Goal: Task Accomplishment & Management: Manage account settings

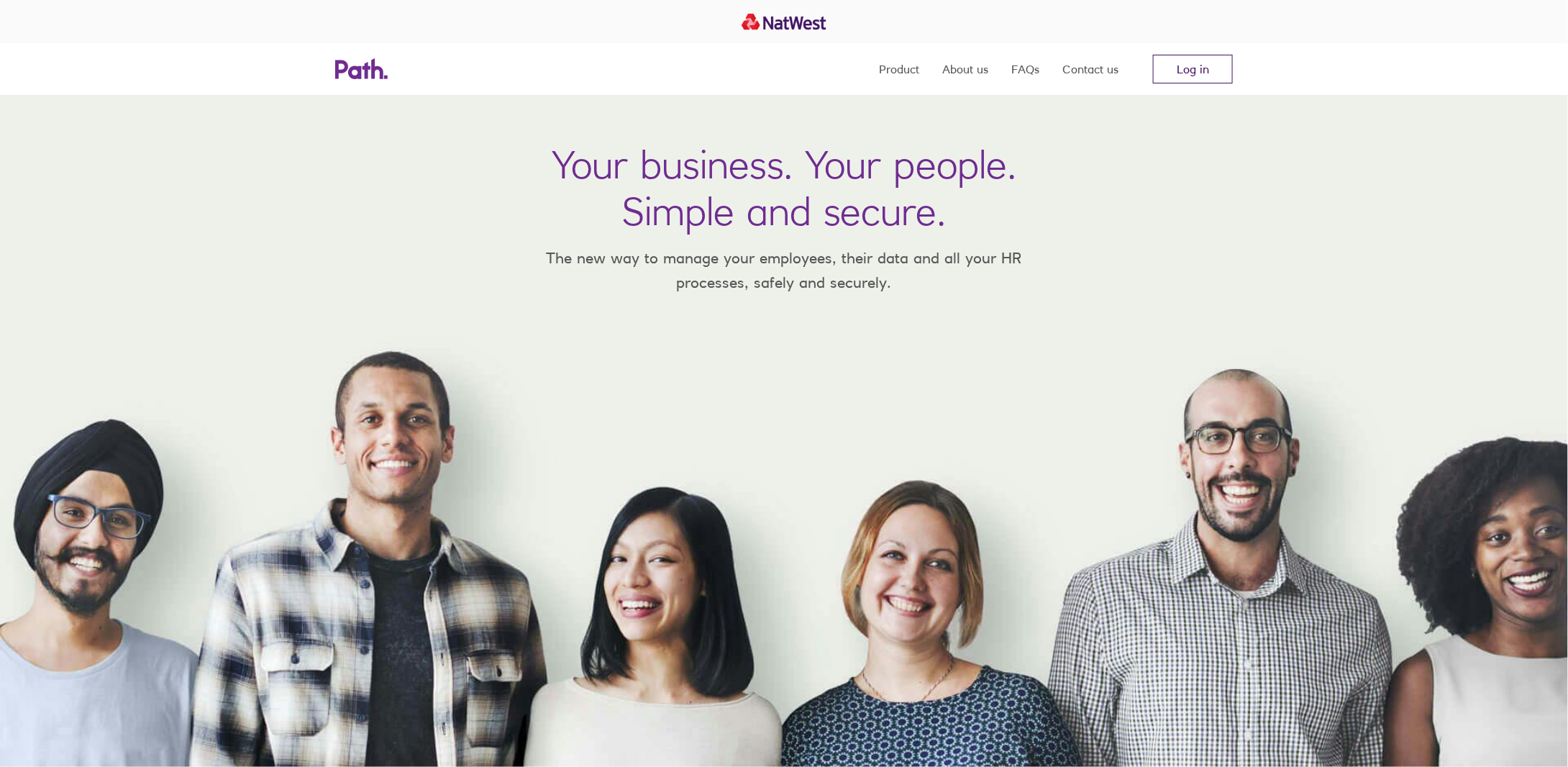
click at [1187, 64] on link "Log in" at bounding box center [1193, 69] width 80 height 28
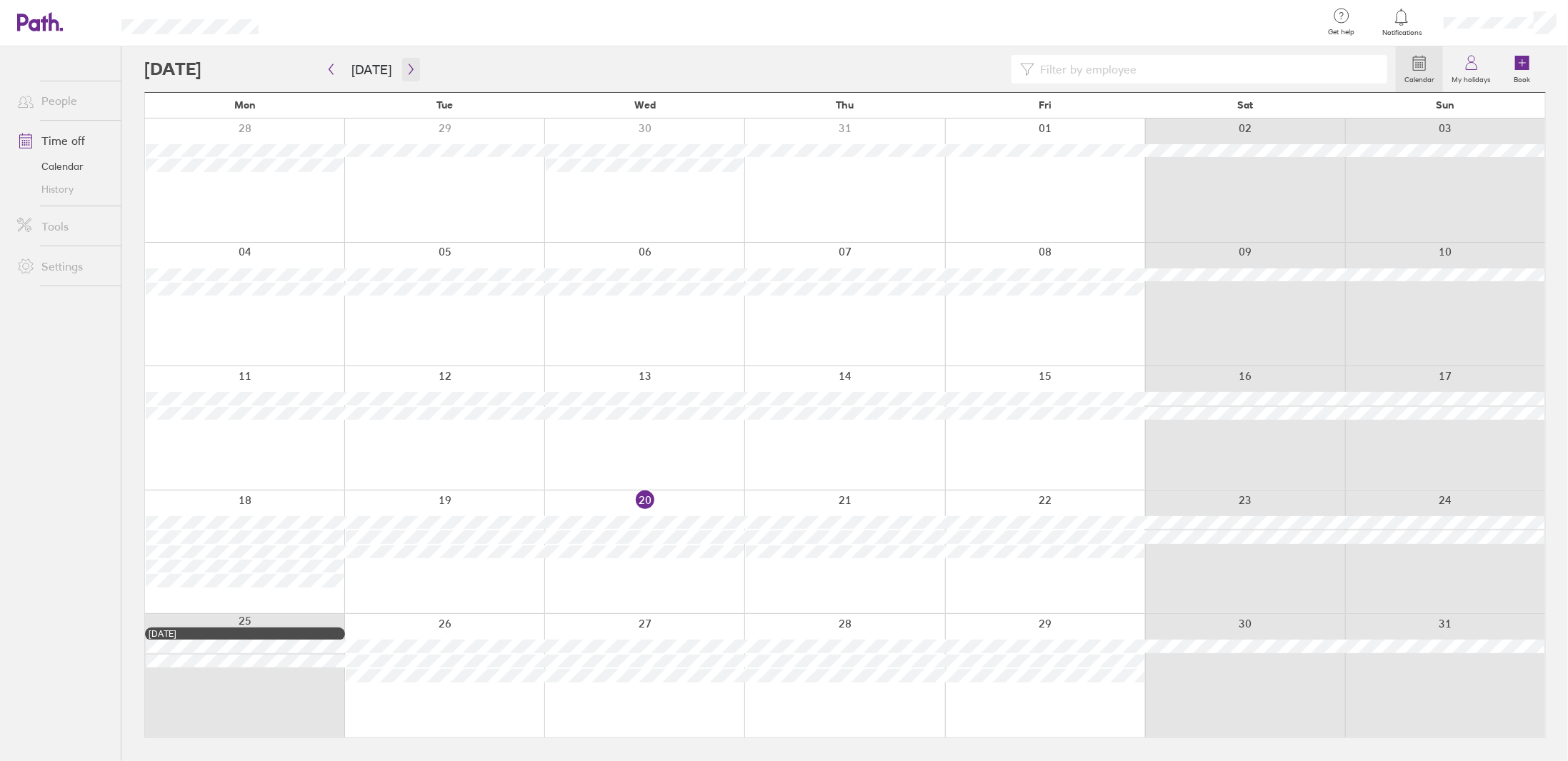
click at [412, 66] on button "button" at bounding box center [412, 70] width 18 height 24
